Goal: Share content

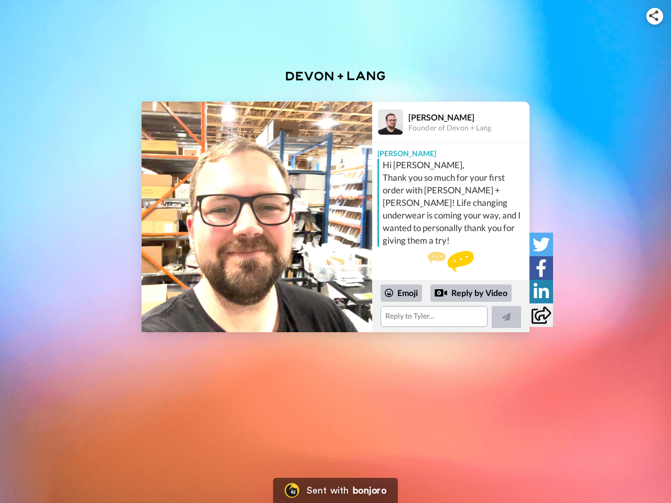
click at [655, 16] on img at bounding box center [653, 15] width 9 height 10
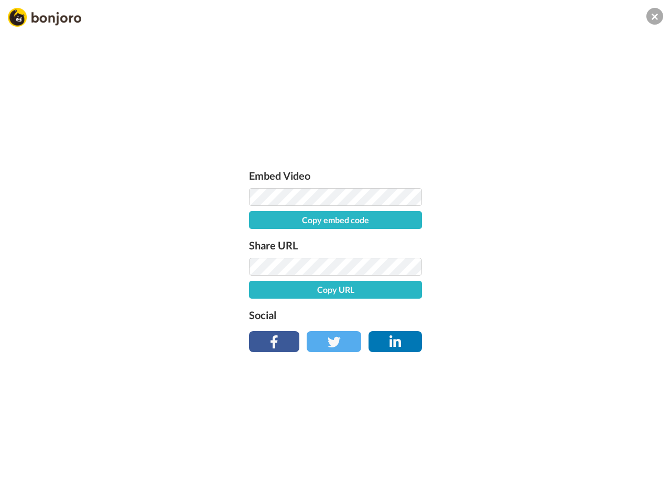
click at [257, 217] on button "Copy embed code" at bounding box center [335, 220] width 173 height 18
click at [451, 306] on div "Embed Video Embed code copied! Share URL Copy URL Social" at bounding box center [335, 308] width 671 height 503
click at [402, 293] on button "Copy URL" at bounding box center [335, 290] width 173 height 18
click at [471, 294] on div "Embed Video Embed code copied! Share URL URL copied! Social" at bounding box center [335, 308] width 671 height 503
click at [507, 317] on div "Embed Video Embed code copied! Share URL URL copied! Social" at bounding box center [335, 308] width 671 height 503
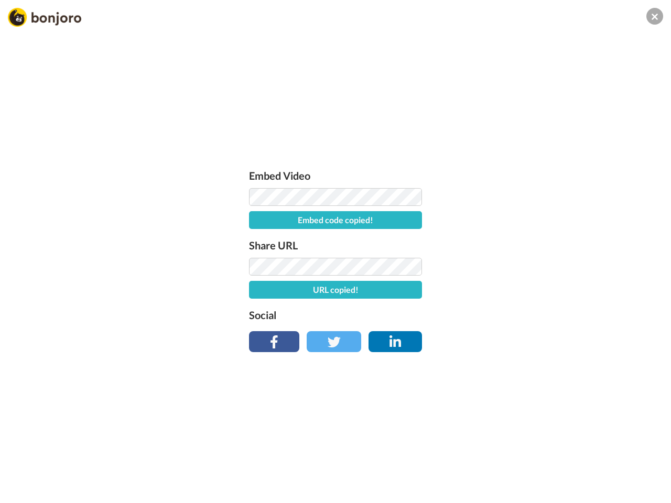
click at [541, 244] on div "Embed Video Embed code copied! Share URL URL copied! Social" at bounding box center [335, 308] width 671 height 503
click at [541, 268] on div "Embed Video Embed code copied! Share URL URL copied! Social" at bounding box center [335, 308] width 671 height 503
click at [541, 292] on div "Embed Video Embed code copied! Share URL URL copied! Social" at bounding box center [335, 308] width 671 height 503
click at [541, 315] on div "Embed Video Embed code copied! Share URL URL copied! Social" at bounding box center [335, 308] width 671 height 503
